Goal: Understand site structure: Understand site structure

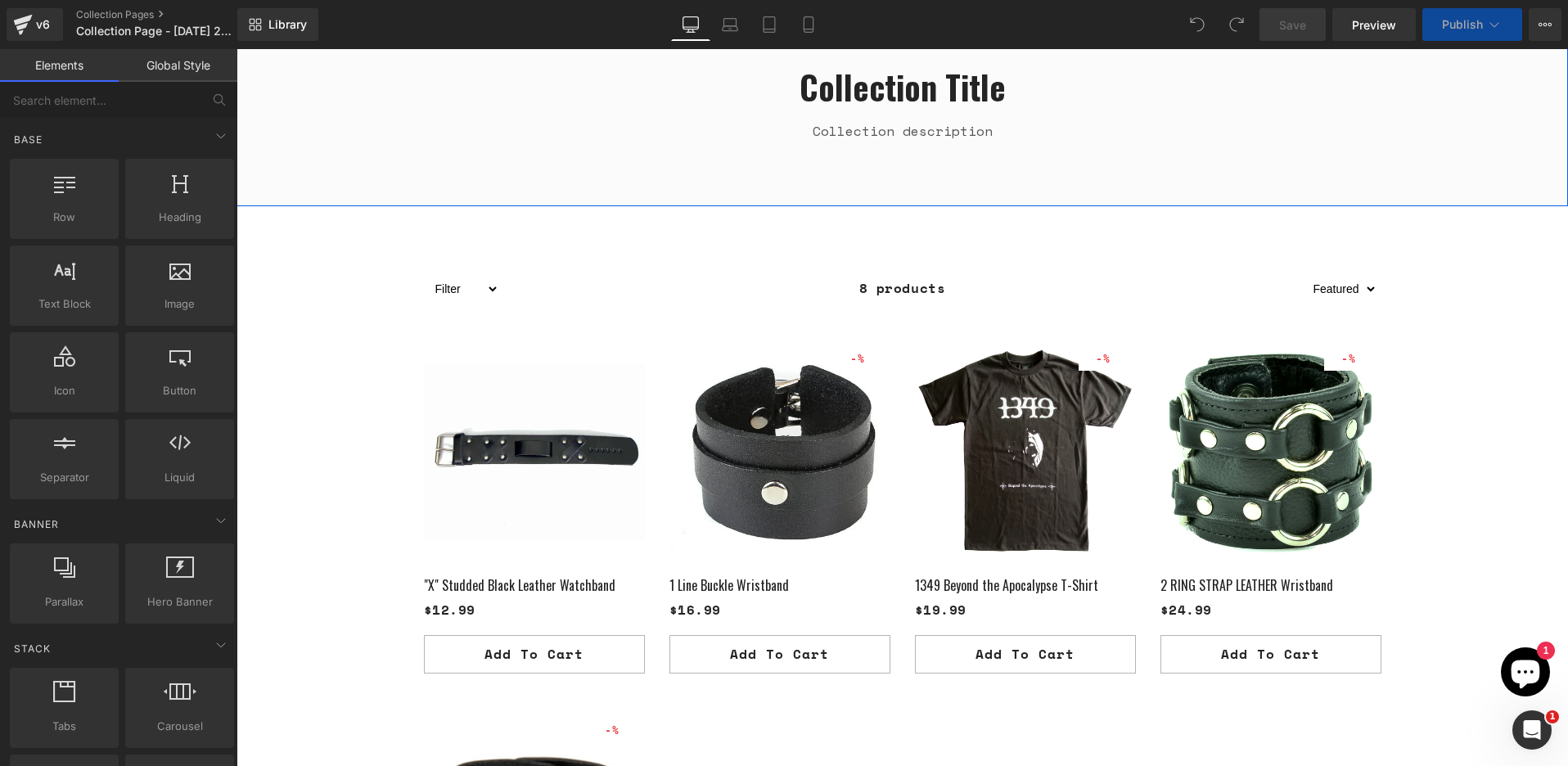
scroll to position [0, 859]
